Goal: Task Accomplishment & Management: Use online tool/utility

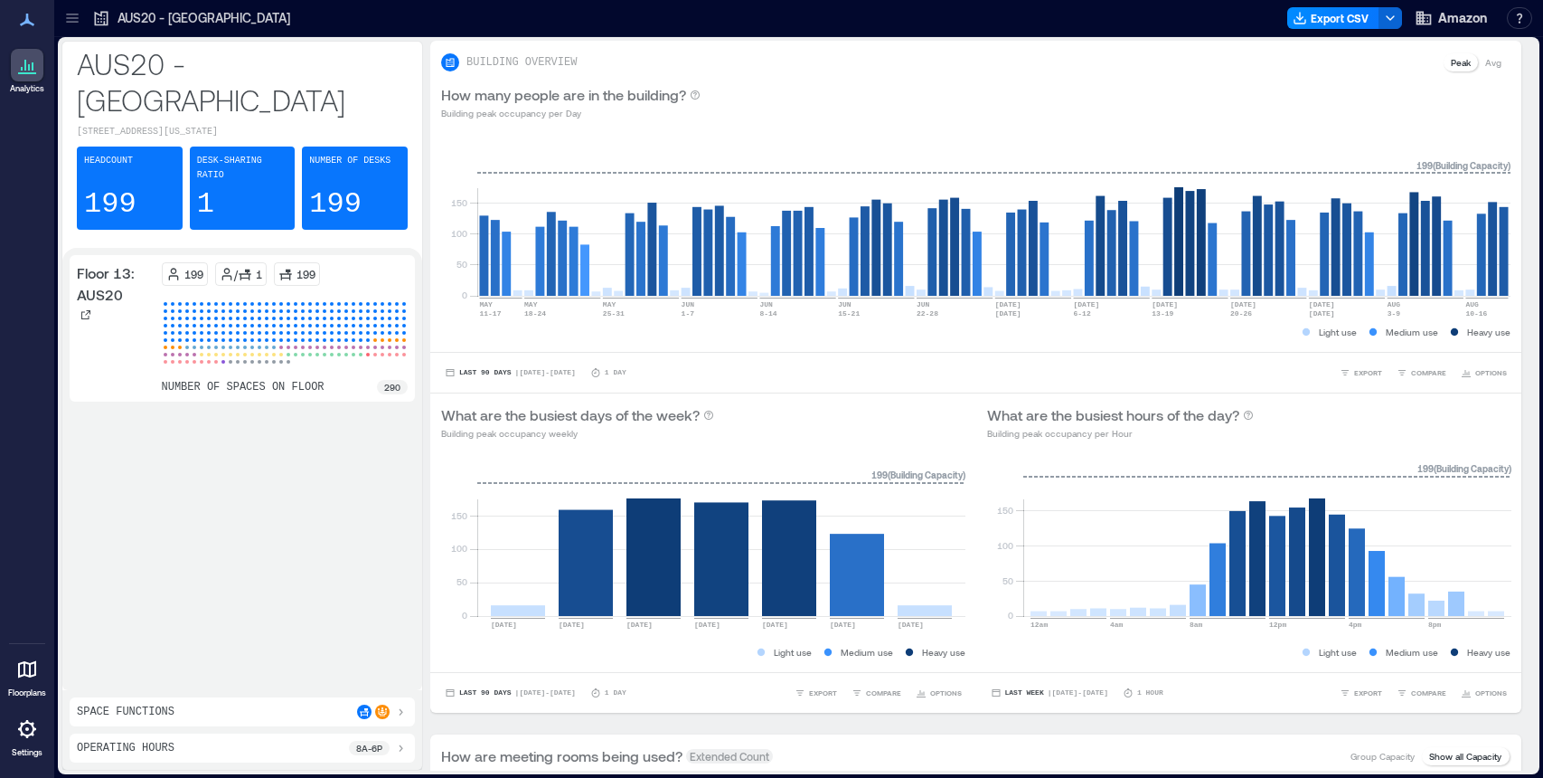
click at [39, 669] on div at bounding box center [27, 669] width 33 height 33
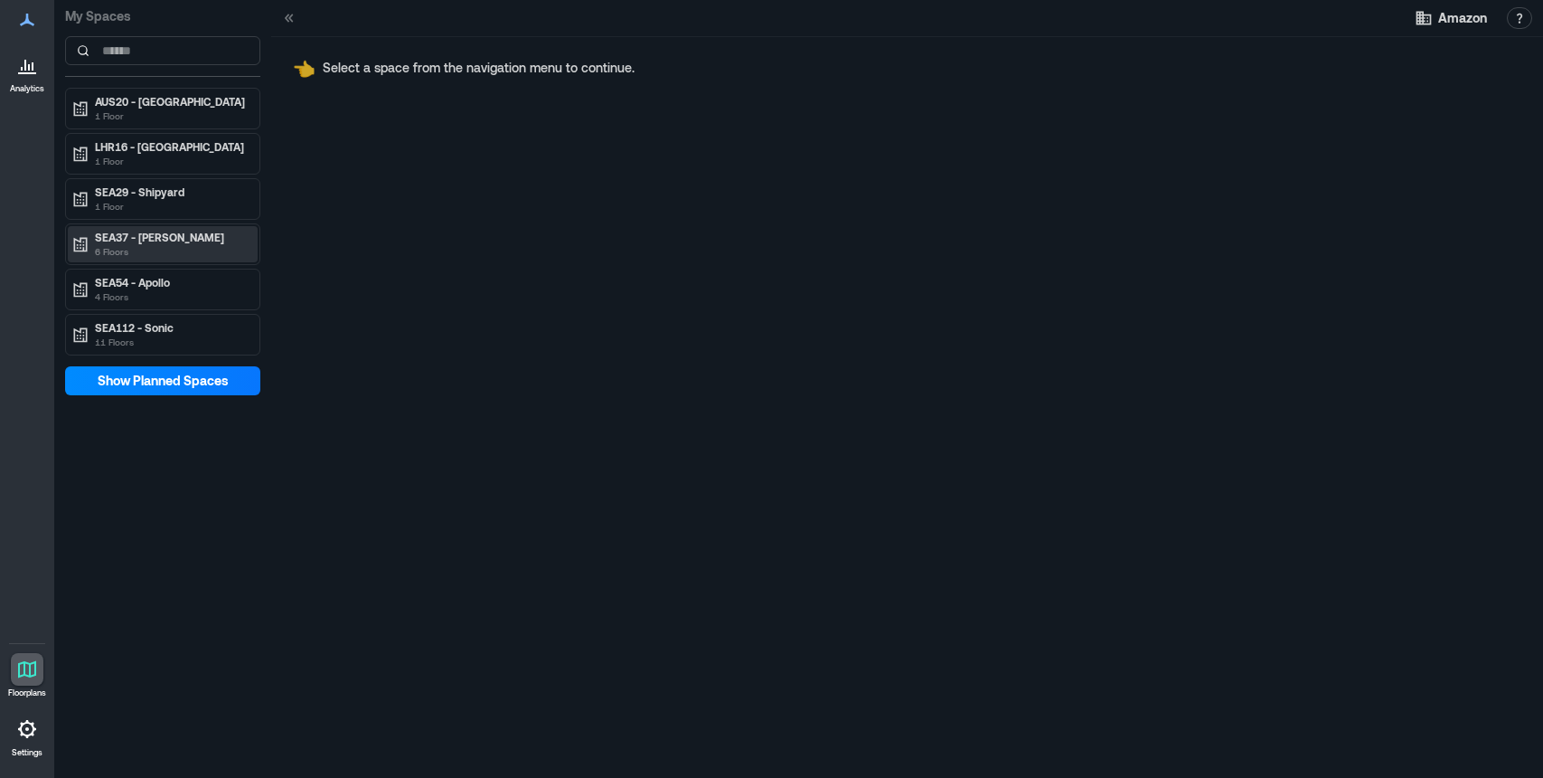
click at [173, 236] on p "SEA37 - [PERSON_NAME]" at bounding box center [171, 237] width 152 height 14
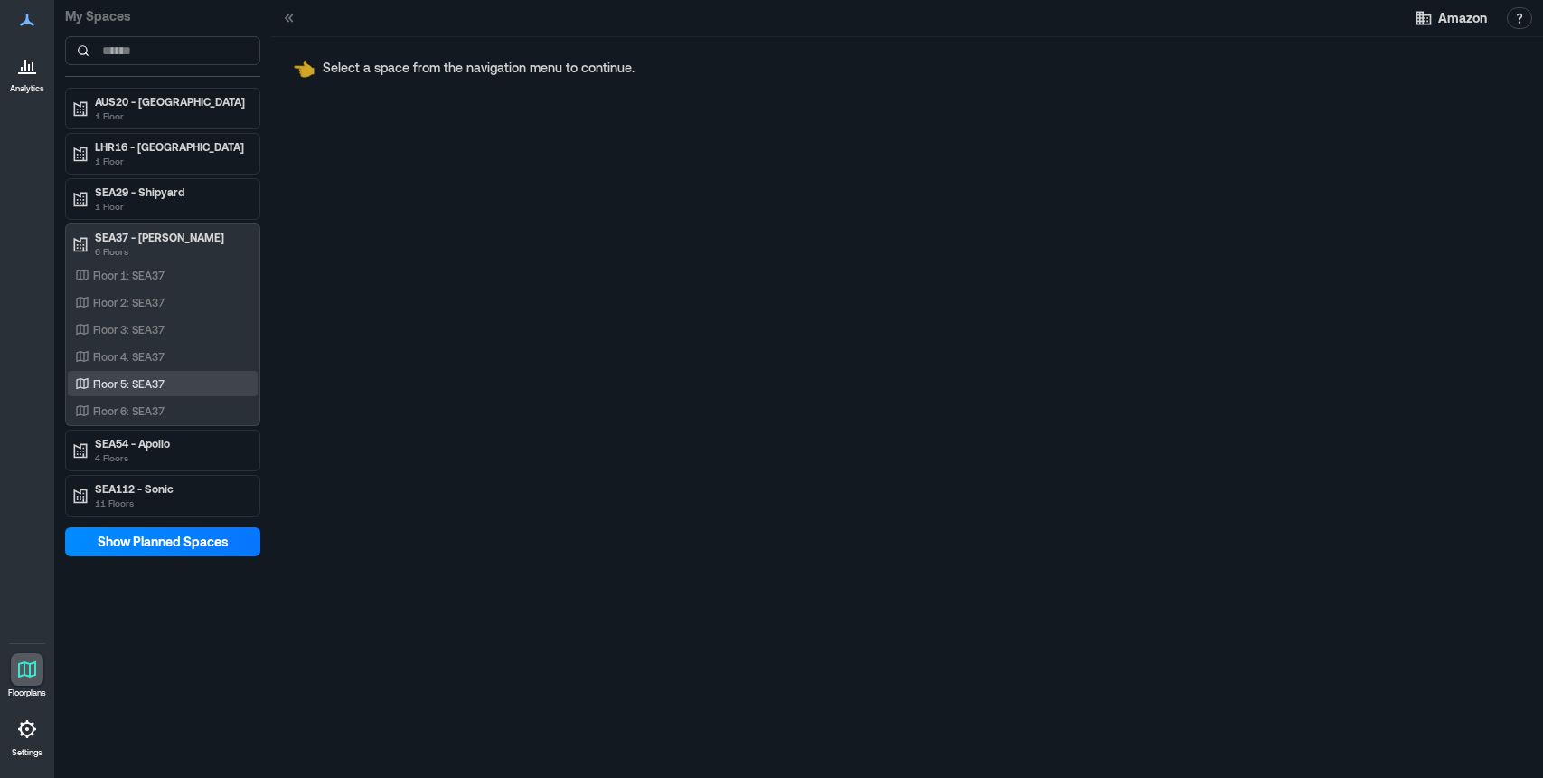
click at [139, 394] on div "Floor 5: SEA37" at bounding box center [163, 383] width 190 height 25
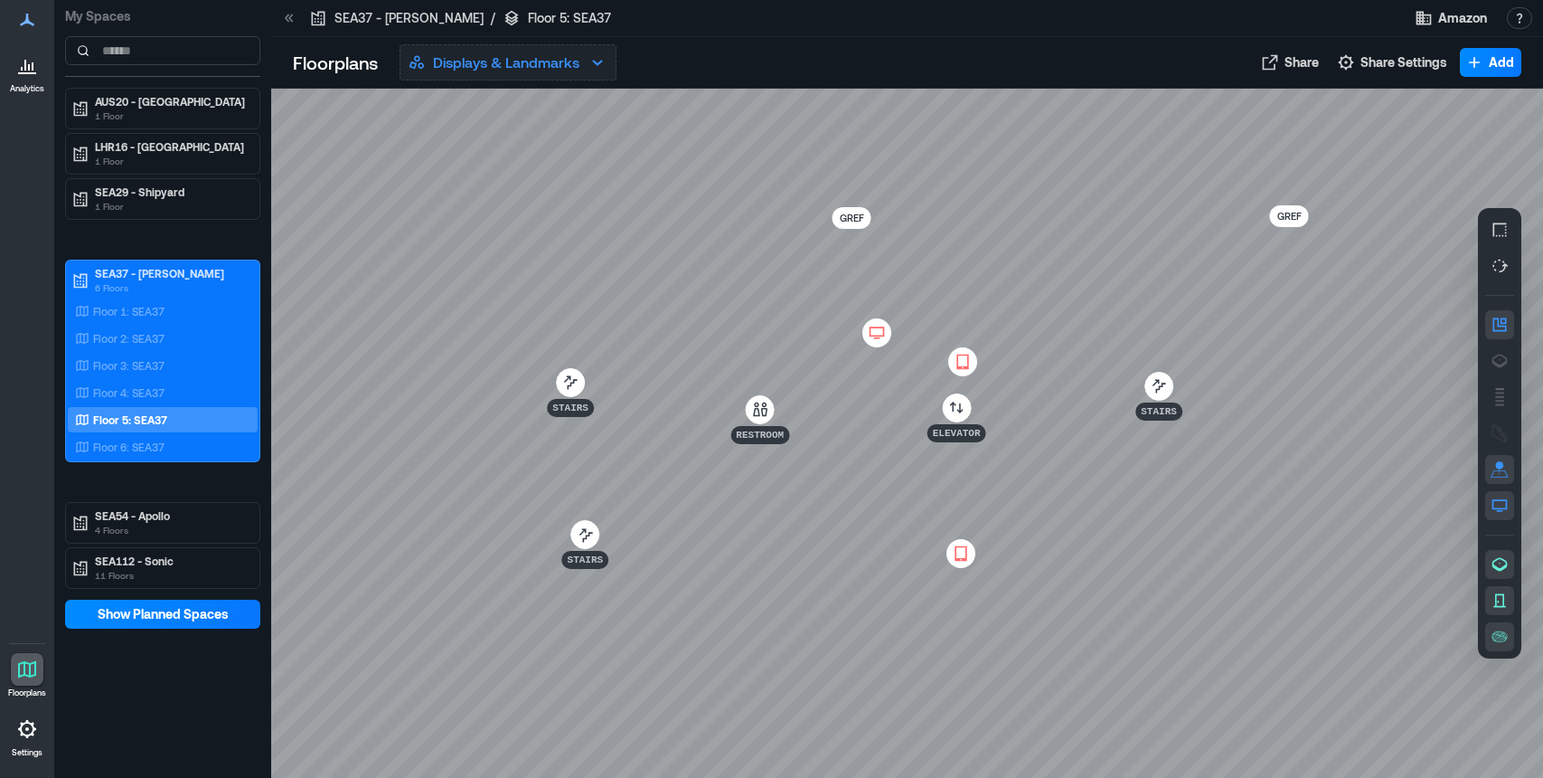
click at [499, 71] on p "Displays & Landmarks" at bounding box center [506, 63] width 146 height 22
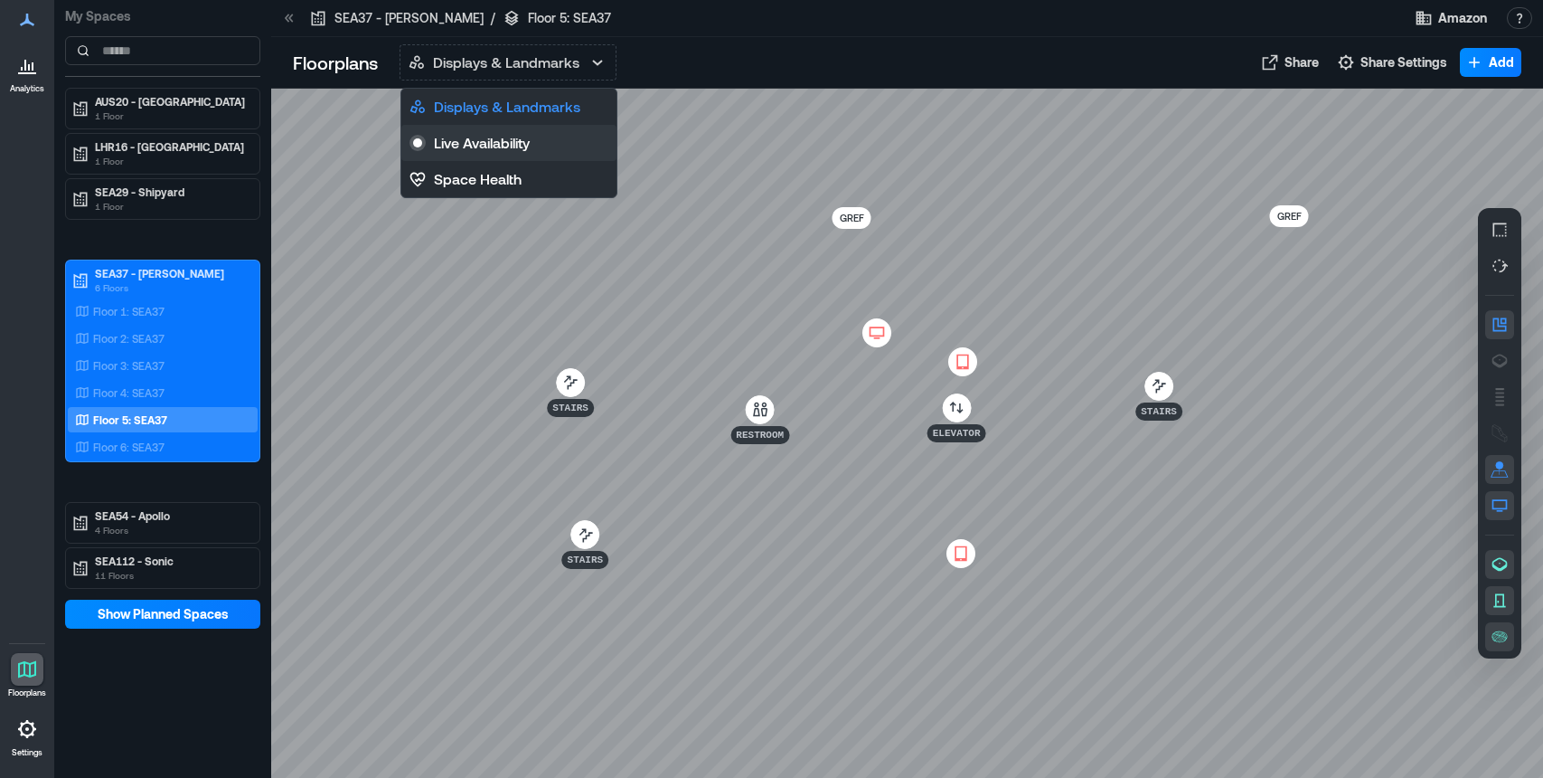
click at [523, 143] on p "Live Availability" at bounding box center [482, 143] width 96 height 22
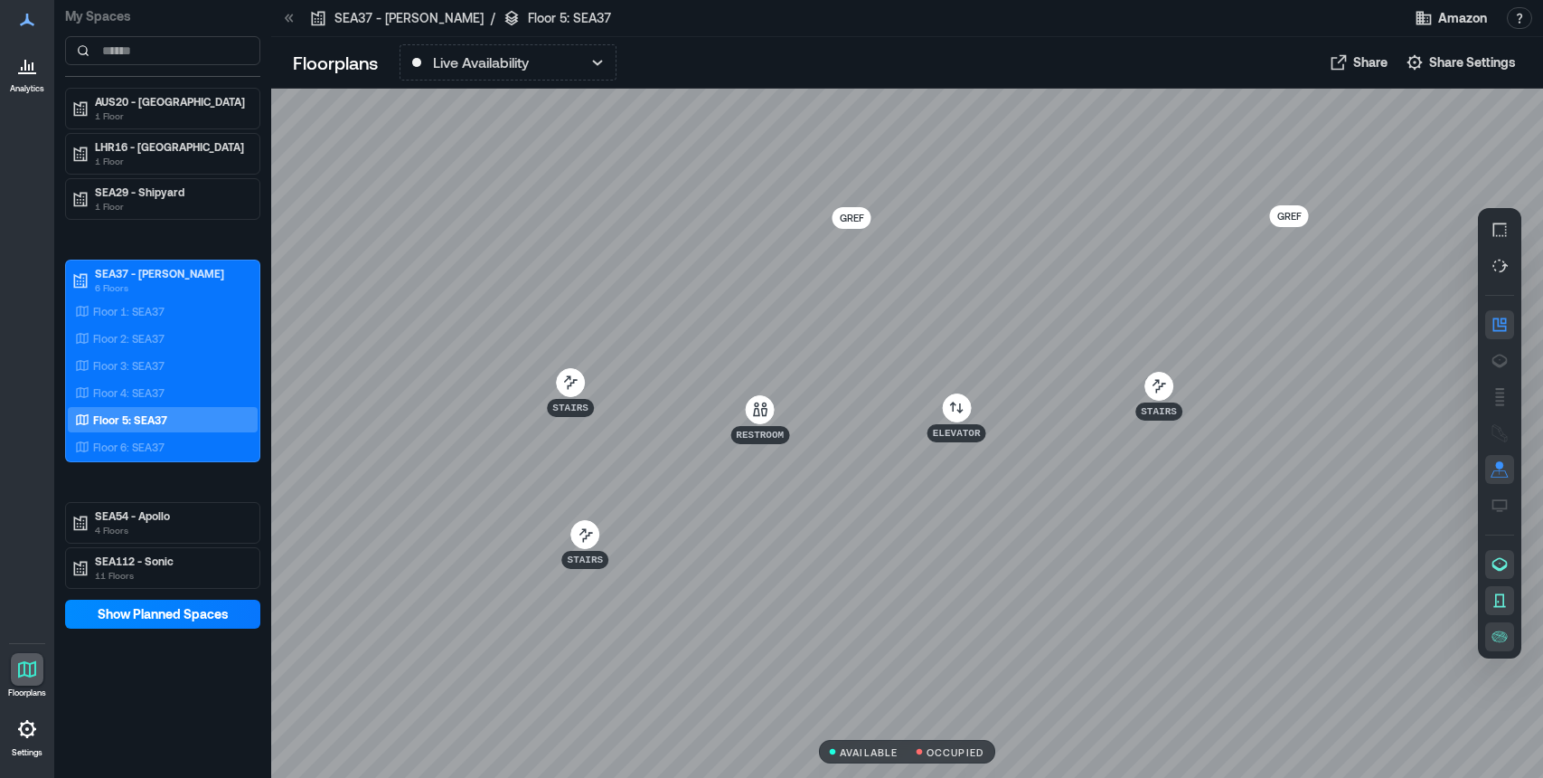
click at [1503, 568] on icon "button" at bounding box center [1500, 565] width 15 height 14
click at [1503, 599] on icon "button" at bounding box center [1500, 600] width 18 height 18
